Goal: Navigation & Orientation: Find specific page/section

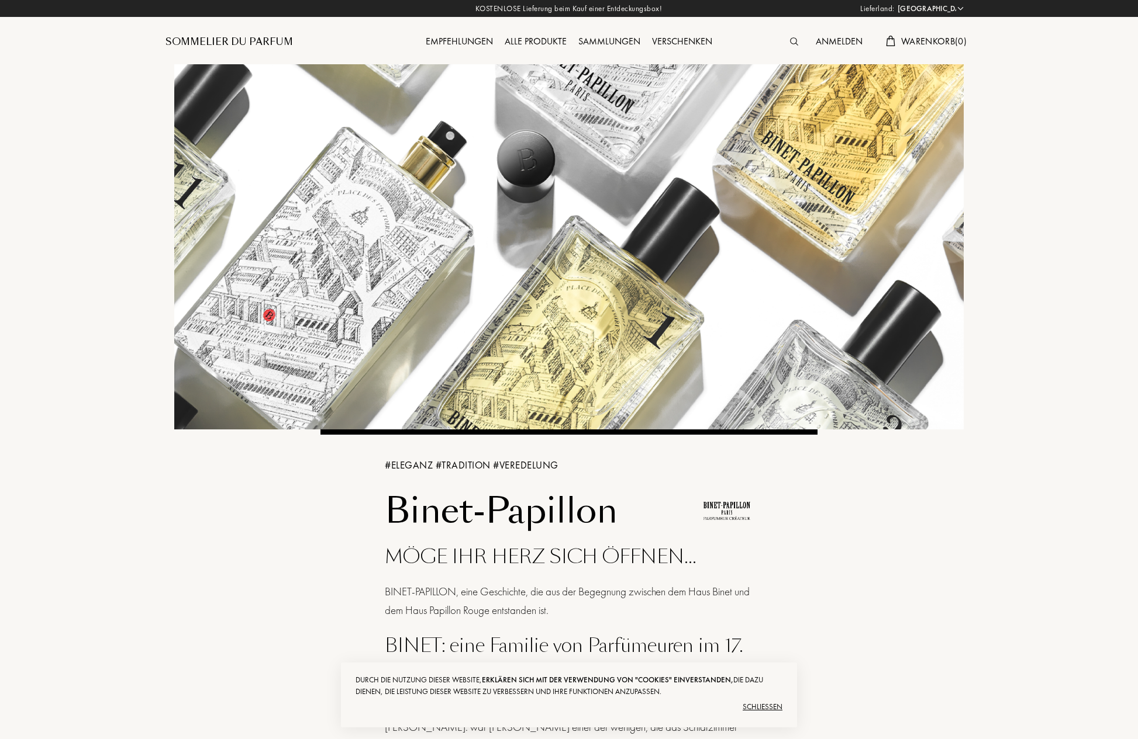
select select "DE"
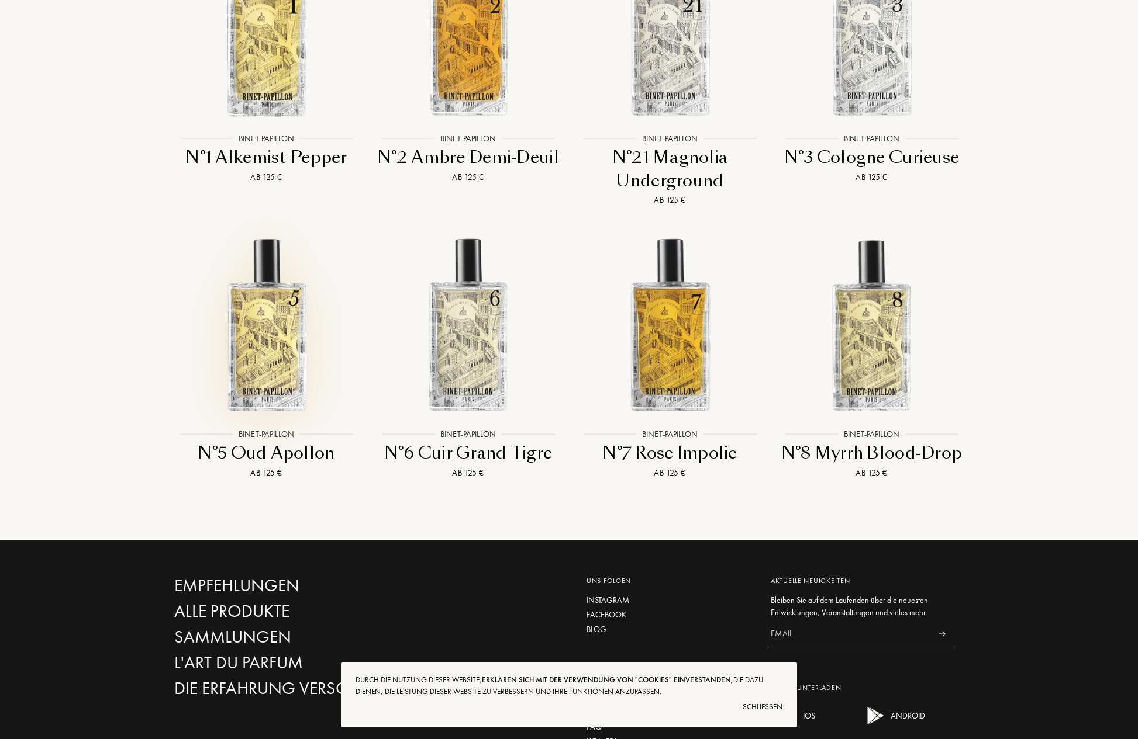
scroll to position [1459, 0]
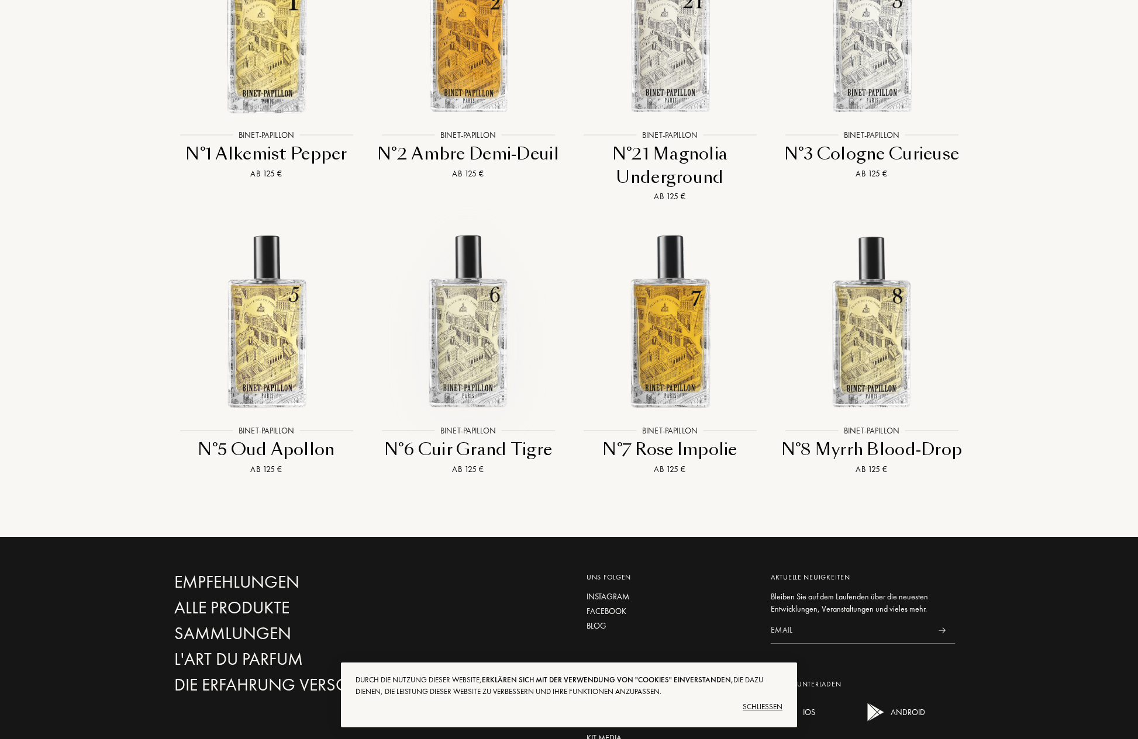
click at [472, 342] on img at bounding box center [468, 321] width 182 height 182
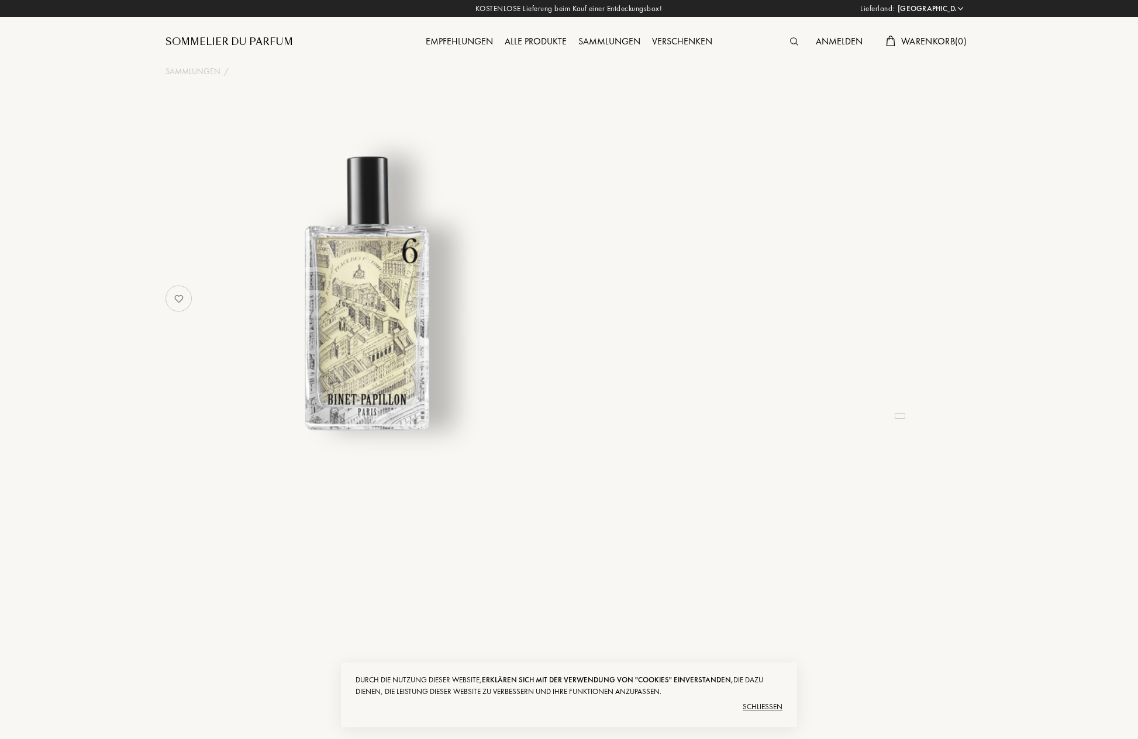
select select "DE"
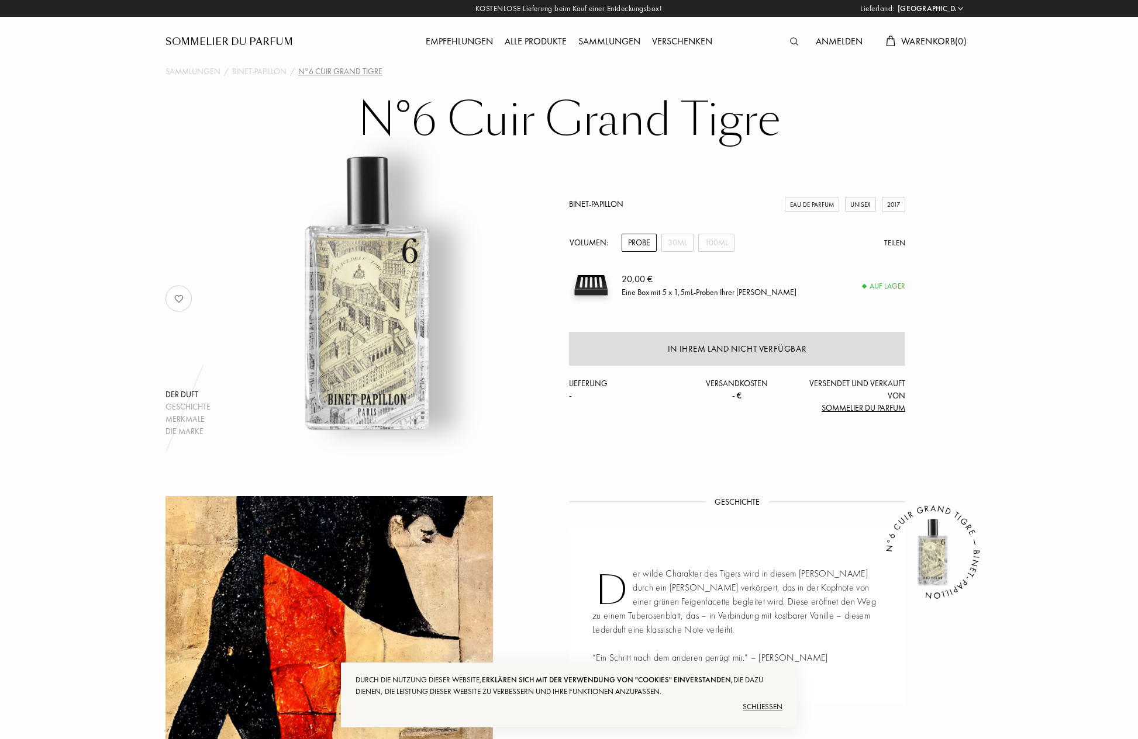
click at [561, 39] on div "Alle Produkte" at bounding box center [536, 41] width 74 height 15
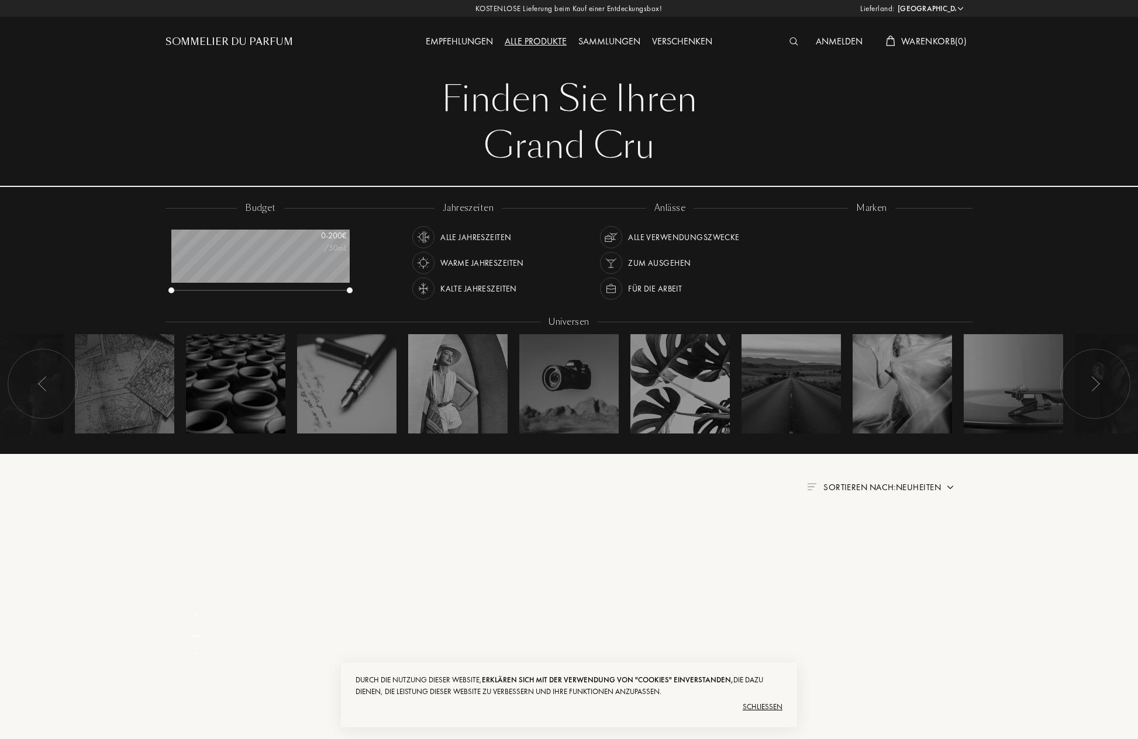
select select "DE"
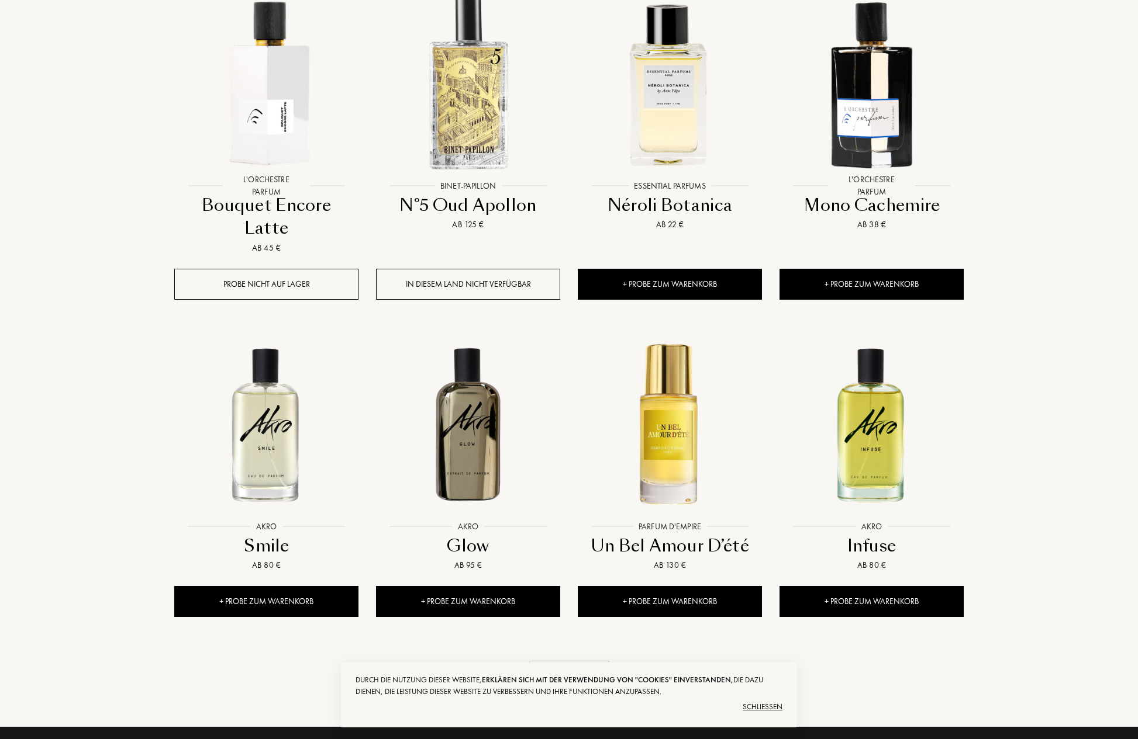
scroll to position [901, 0]
